Goal: Transaction & Acquisition: Download file/media

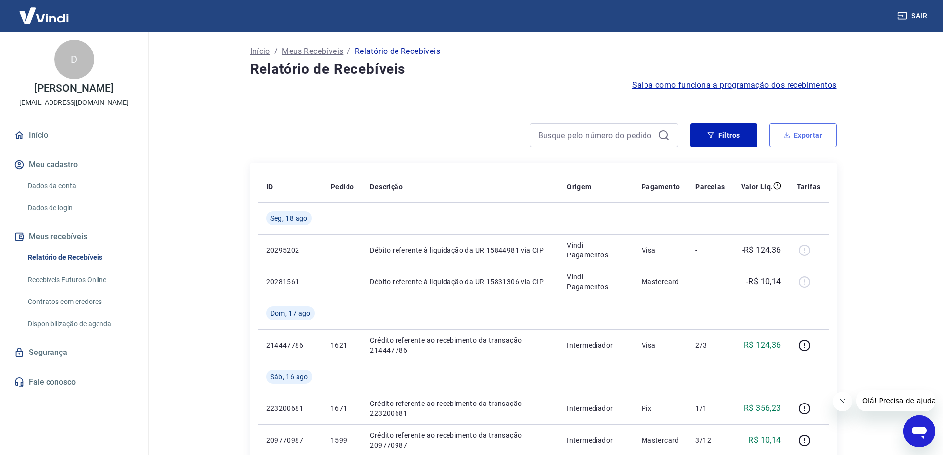
click at [795, 130] on button "Exportar" at bounding box center [803, 135] width 67 height 24
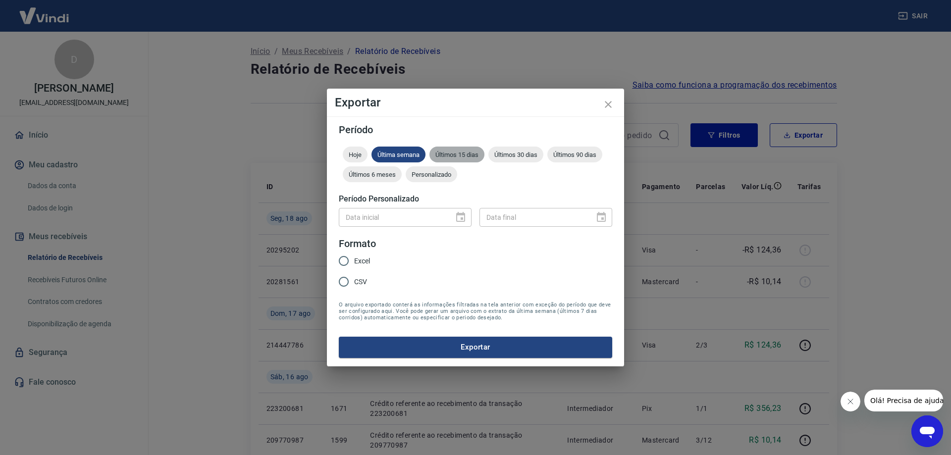
click at [465, 152] on span "Últimos 15 dias" at bounding box center [456, 154] width 55 height 7
click at [345, 278] on input "CSV" at bounding box center [343, 281] width 21 height 21
radio input "true"
click at [437, 350] on button "Exportar" at bounding box center [475, 347] width 273 height 21
